Goal: Task Accomplishment & Management: Manage account settings

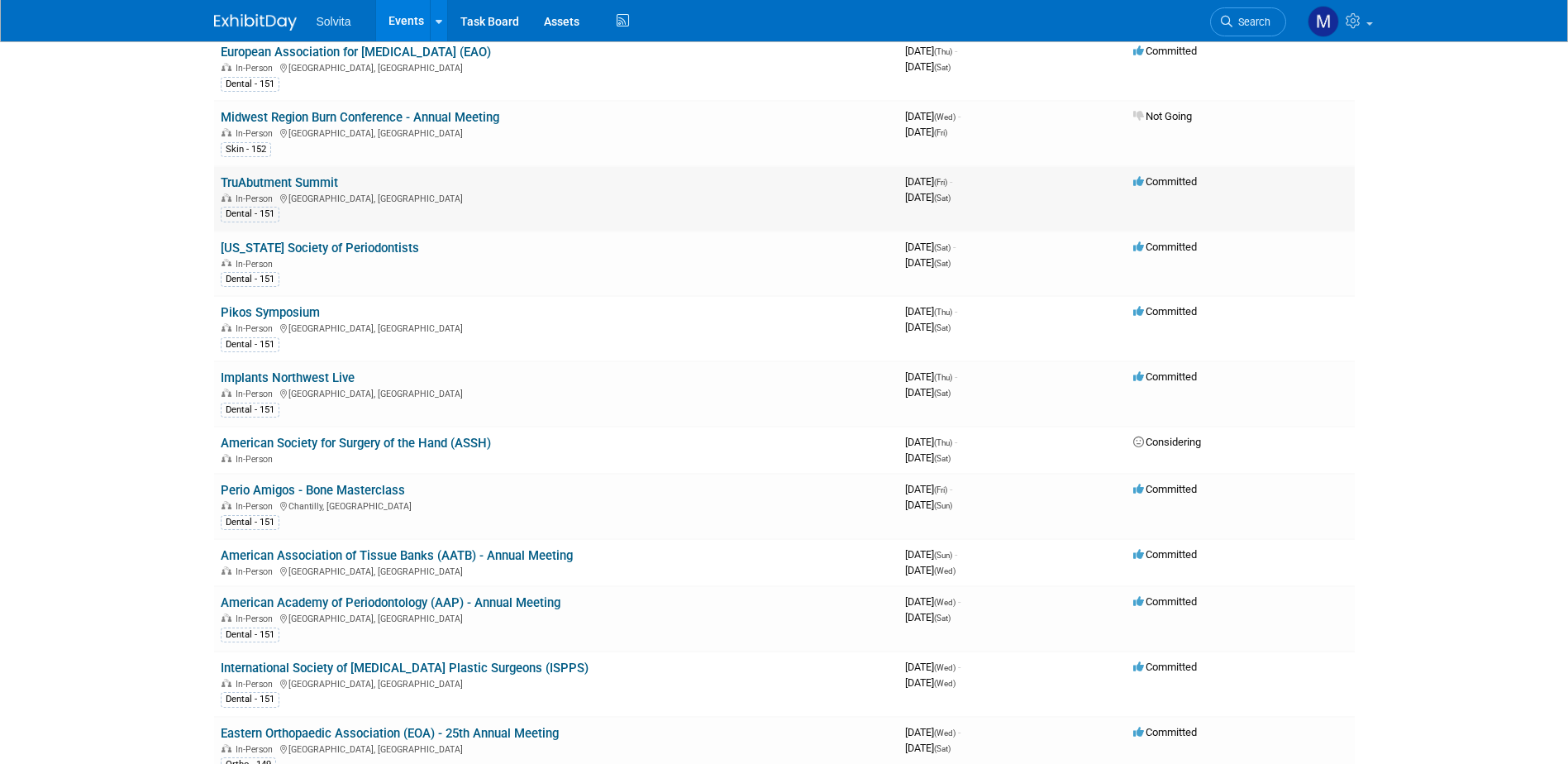
scroll to position [248, 0]
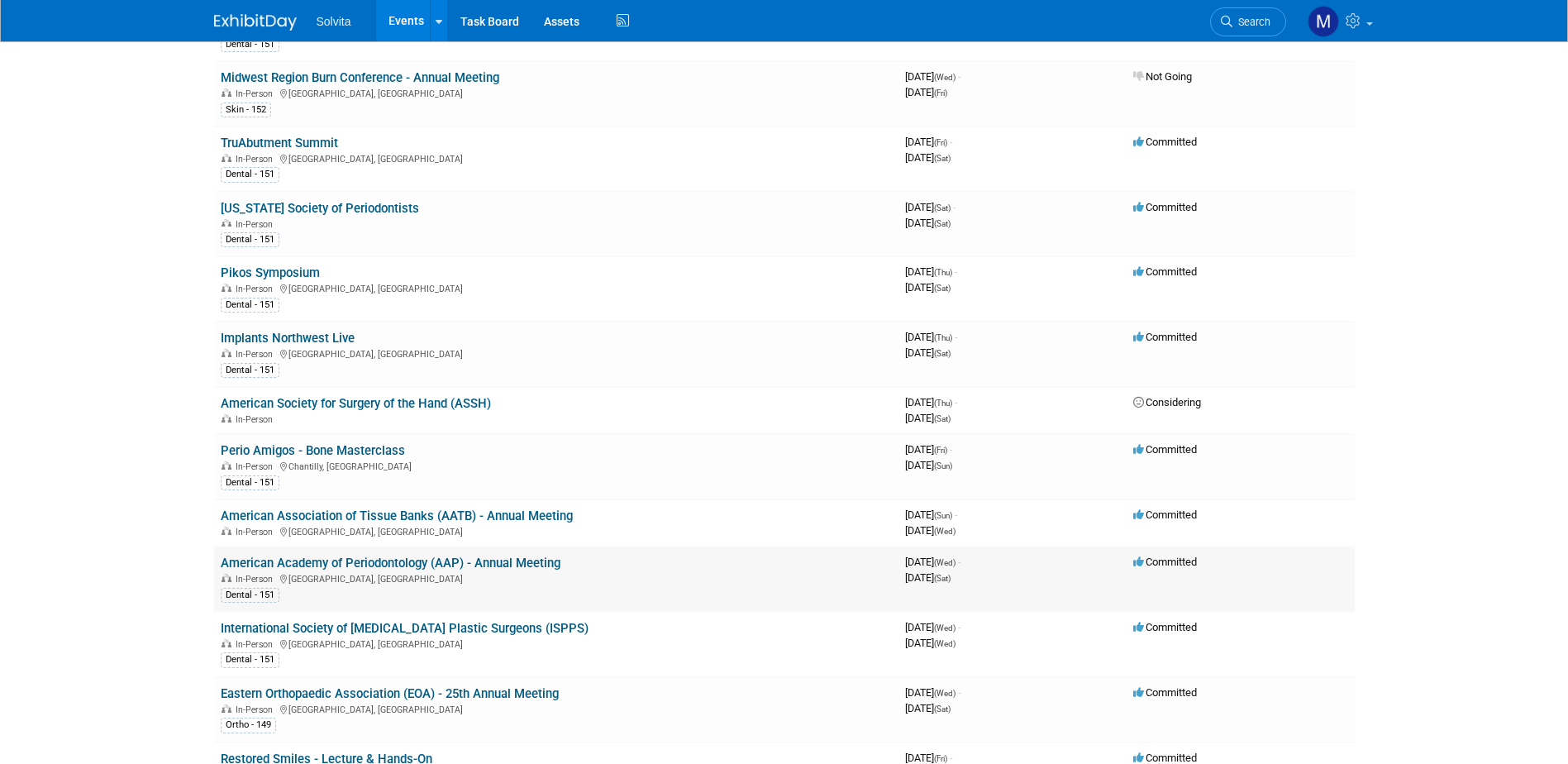
click at [325, 556] on link "American Academy of Periodontology (AAP) - Annual Meeting" at bounding box center [390, 563] width 339 height 14
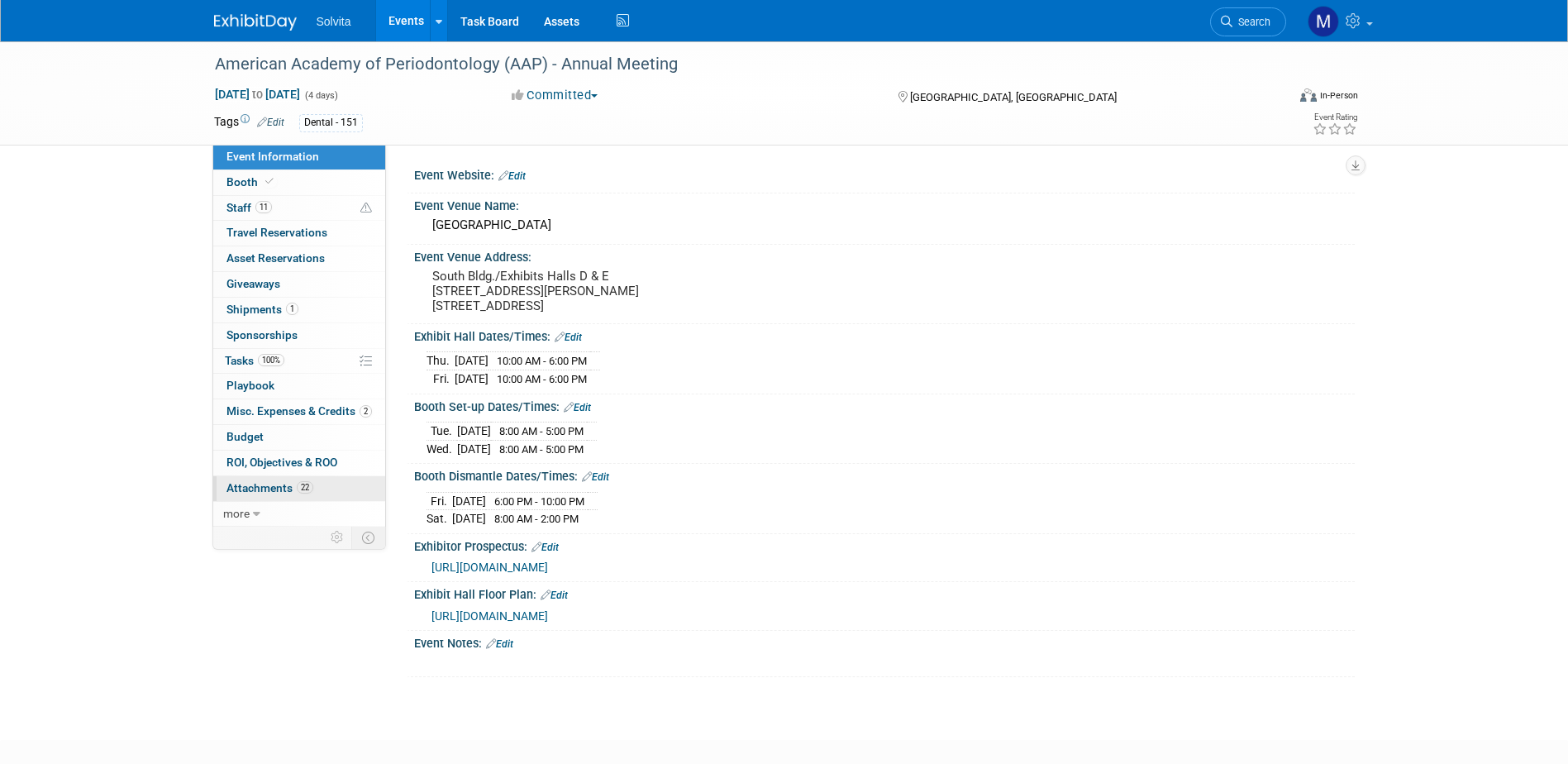
click at [241, 487] on span "Attachments 22" at bounding box center [270, 488] width 87 height 14
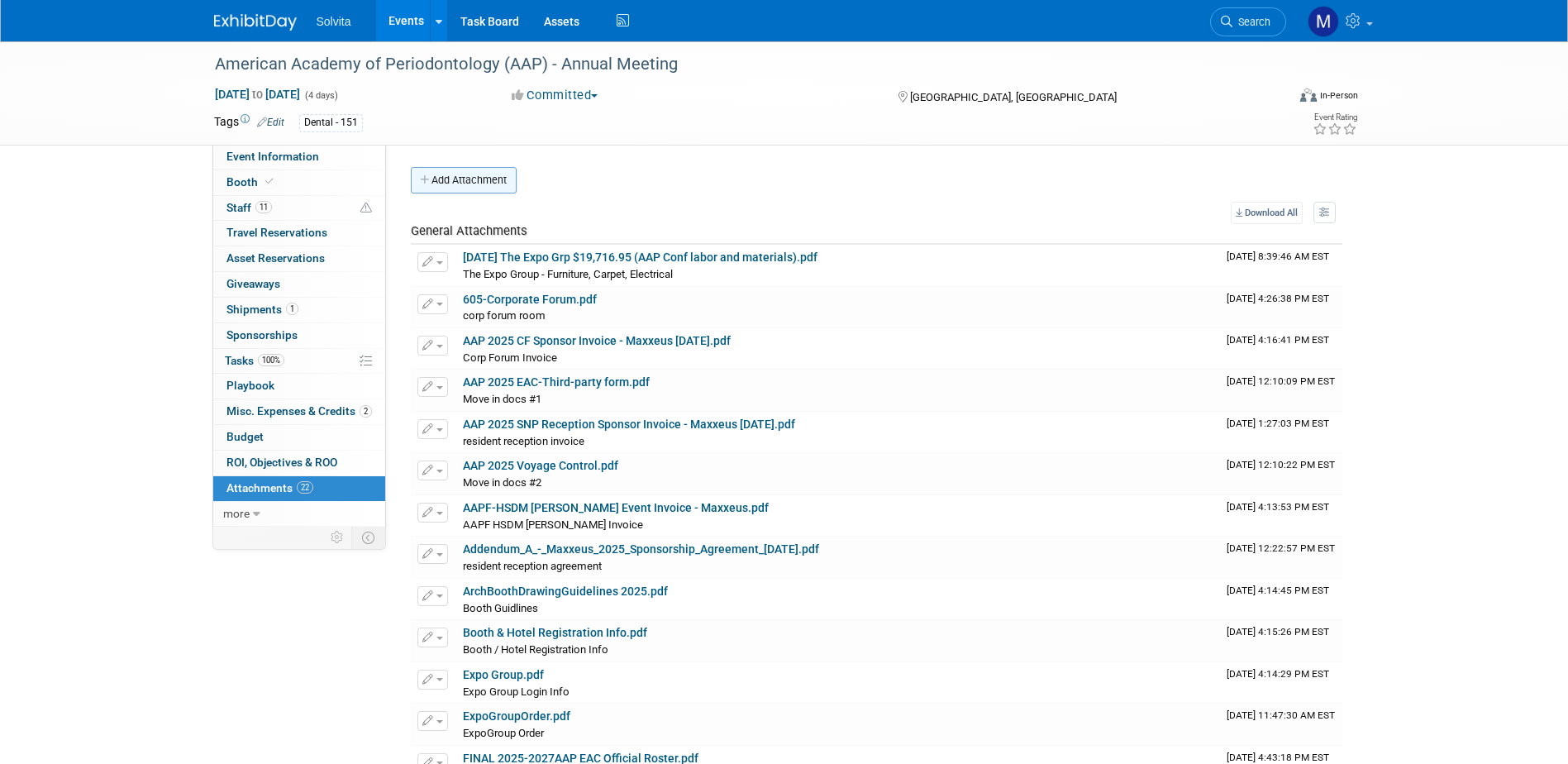
click at [459, 183] on button "Add Attachment" at bounding box center [463, 180] width 106 height 26
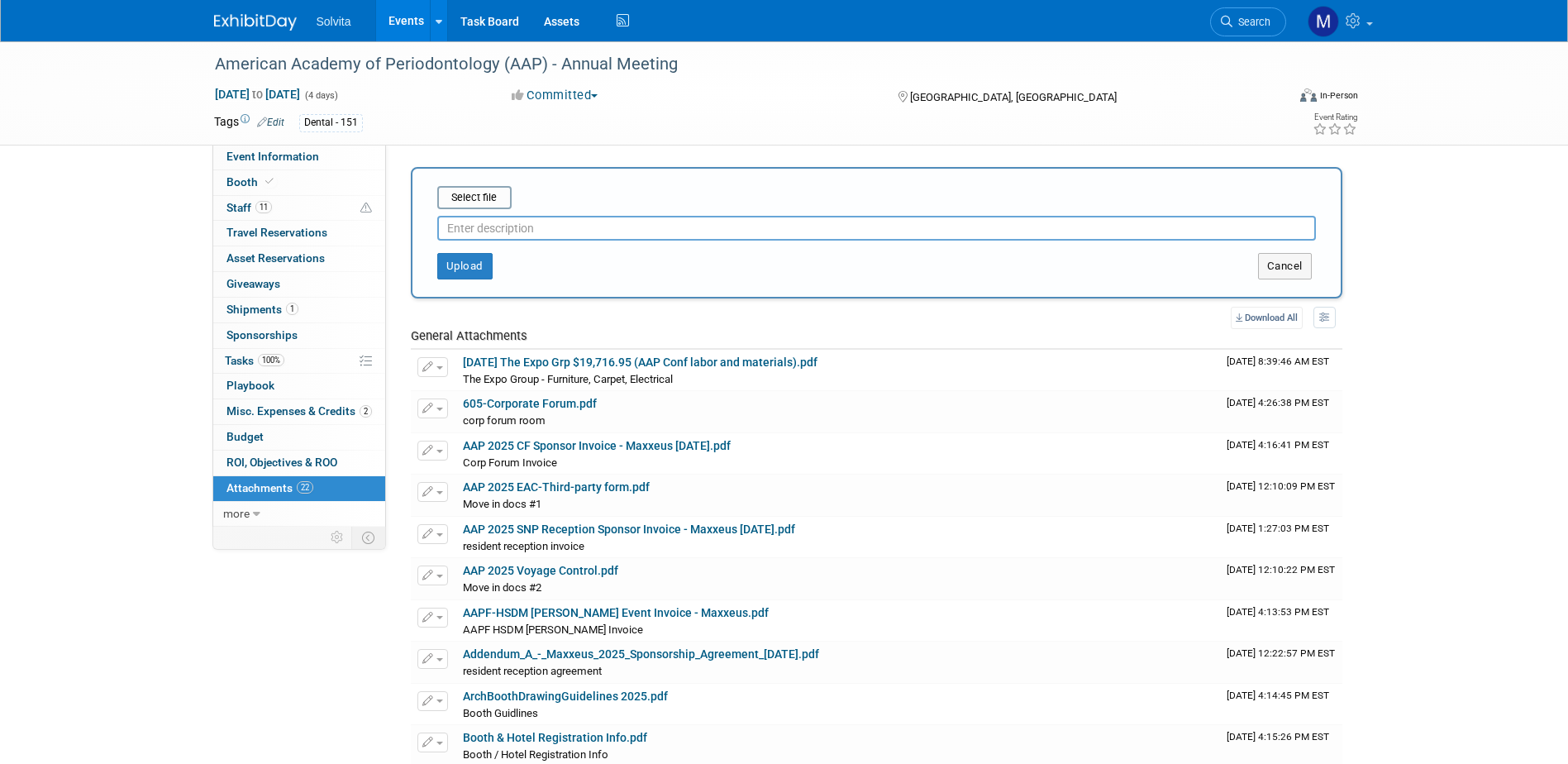
click at [501, 231] on input "text" at bounding box center [876, 228] width 878 height 24
type input "corp forum f&b receipt"
click at [496, 198] on input "file" at bounding box center [412, 198] width 197 height 20
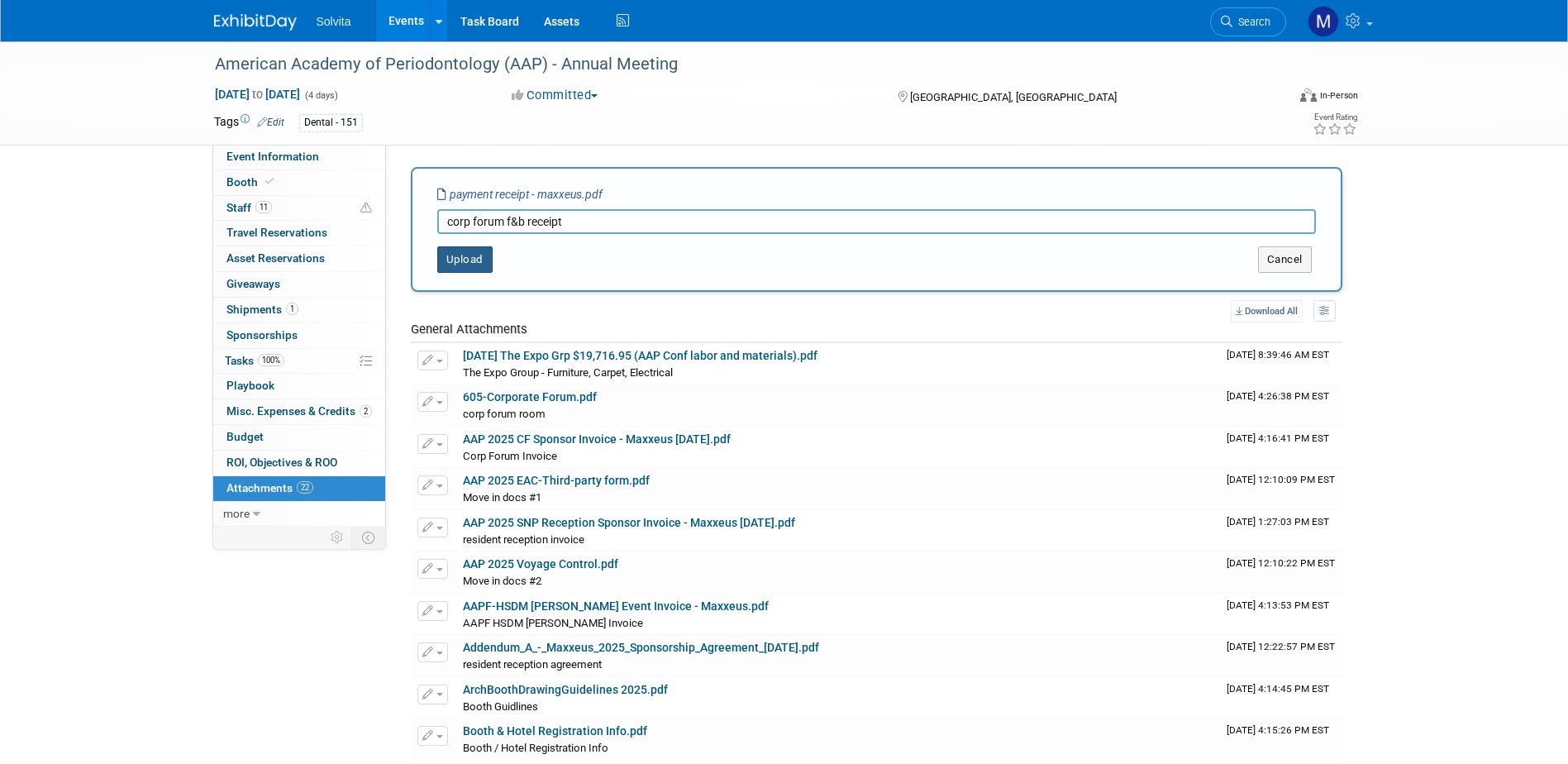
click at [475, 247] on button "Upload" at bounding box center [464, 259] width 55 height 26
